Goal: Information Seeking & Learning: Learn about a topic

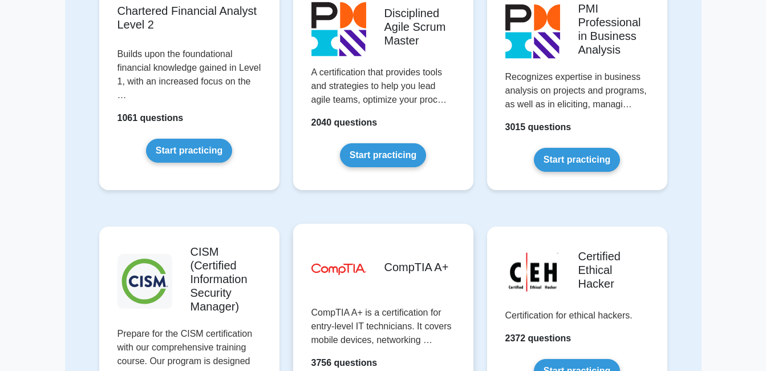
scroll to position [1539, 0]
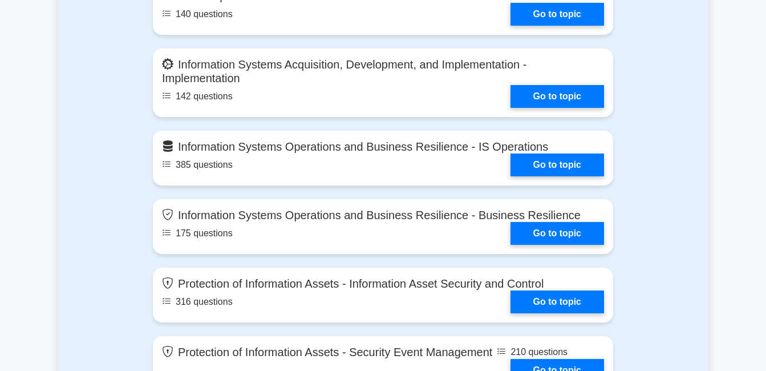
scroll to position [1026, 0]
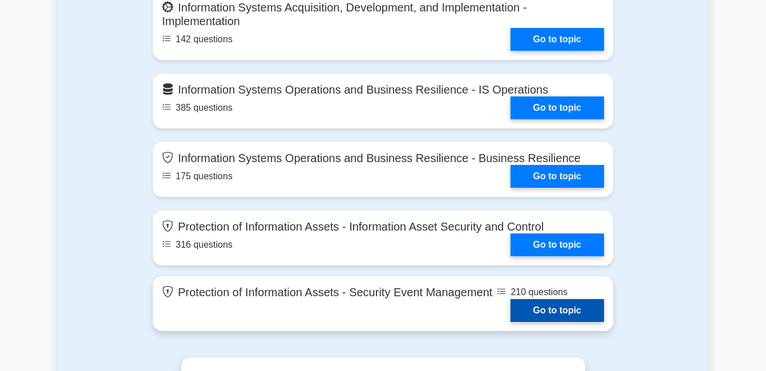
click at [537, 307] on link "Go to topic" at bounding box center [557, 310] width 94 height 23
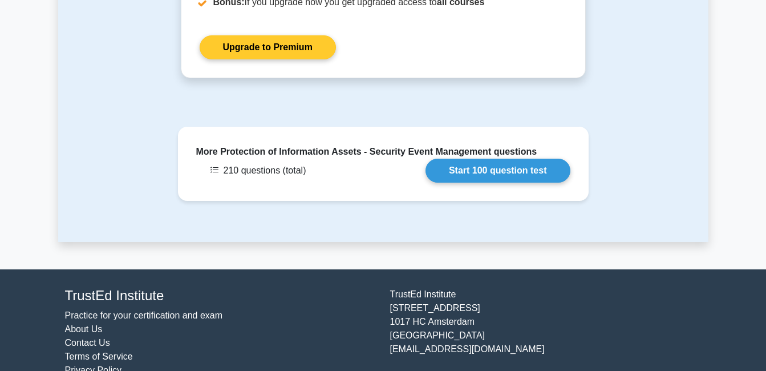
scroll to position [1045, 0]
